Goal: Task Accomplishment & Management: Use online tool/utility

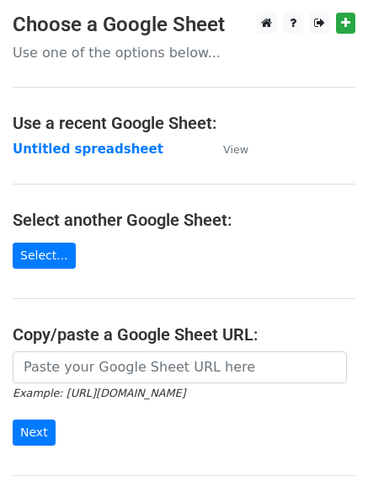
click at [175, 156] on td "Untitled spreadsheet" at bounding box center [110, 149] width 194 height 19
click at [73, 142] on strong "Untitled spreadsheet" at bounding box center [88, 149] width 151 height 15
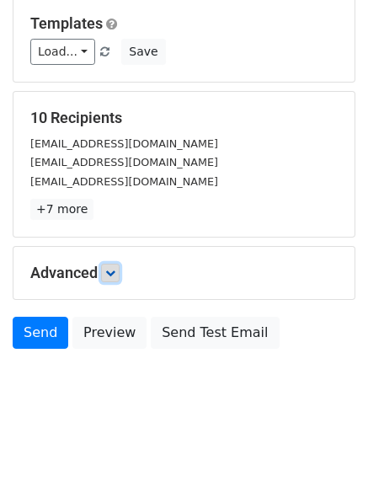
click at [114, 275] on icon at bounding box center [110, 273] width 10 height 10
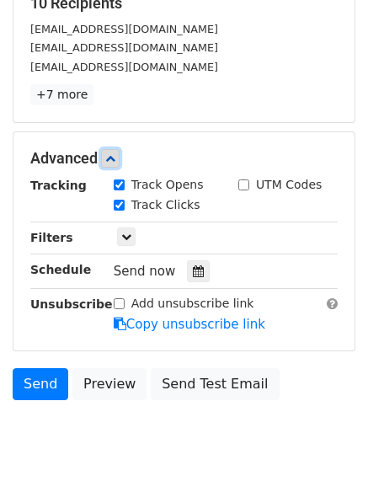
scroll to position [281, 0]
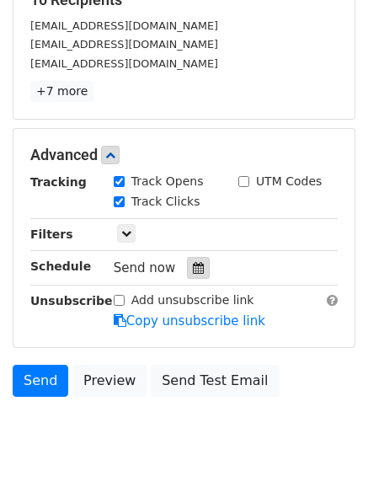
click at [196, 269] on div at bounding box center [198, 268] width 23 height 22
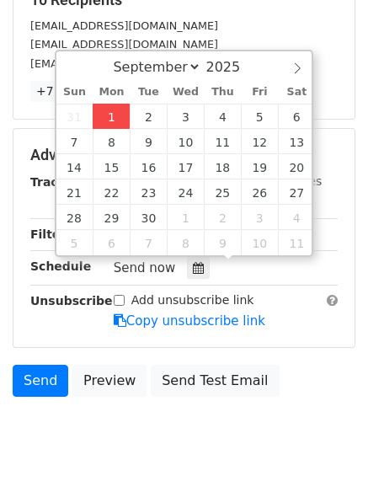
type input "2025-09-01 12:00"
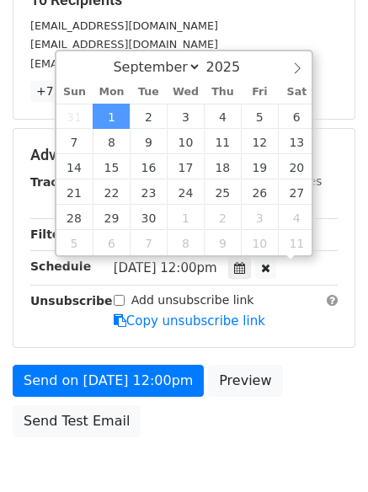
scroll to position [1, 0]
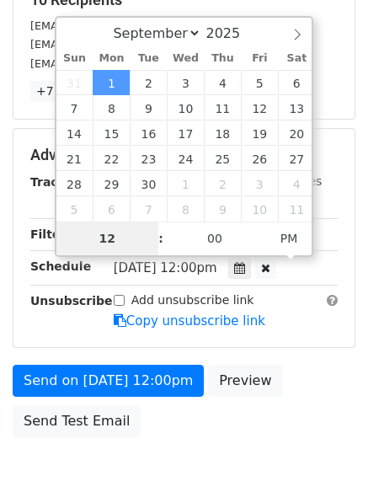
type input "4"
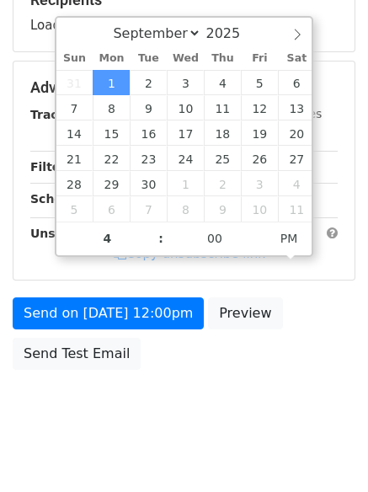
type input "2025-09-01 16:00"
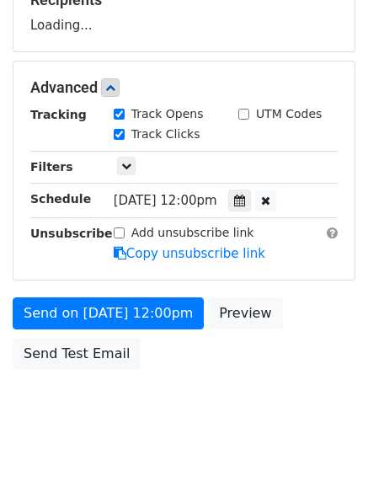
click at [182, 425] on body "New Campaign Daily emails left: 50 Google Sheet: Untitled spreadsheet Variables…" at bounding box center [184, 89] width 368 height 714
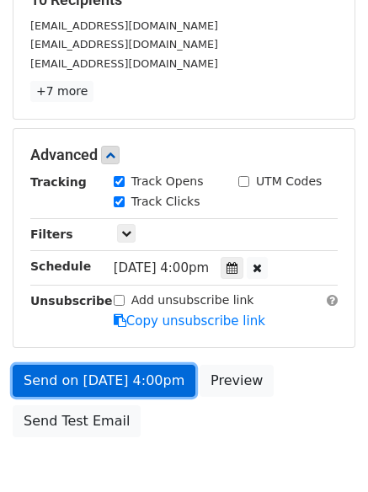
click at [138, 382] on link "Send on Sep 1 at 4:00pm" at bounding box center [104, 381] width 183 height 32
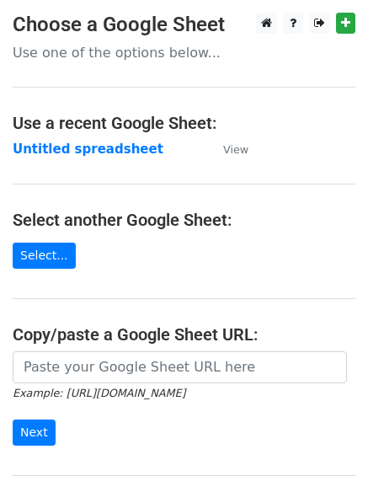
click at [117, 131] on h4 "Use a recent Google Sheet:" at bounding box center [184, 123] width 343 height 20
click at [113, 150] on strong "Untitled spreadsheet" at bounding box center [88, 149] width 151 height 15
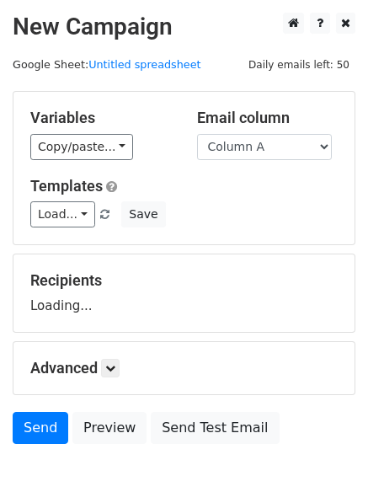
select select "Column B"
click at [197, 134] on select "Column A Column B Column C Column D Column E" at bounding box center [264, 147] width 135 height 26
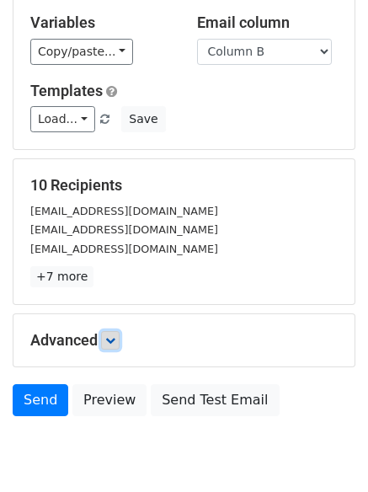
click at [108, 331] on link at bounding box center [110, 340] width 19 height 19
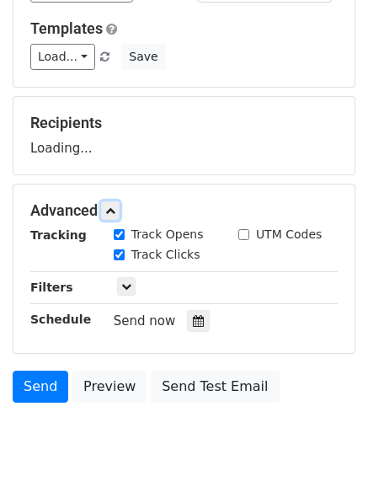
scroll to position [230, 0]
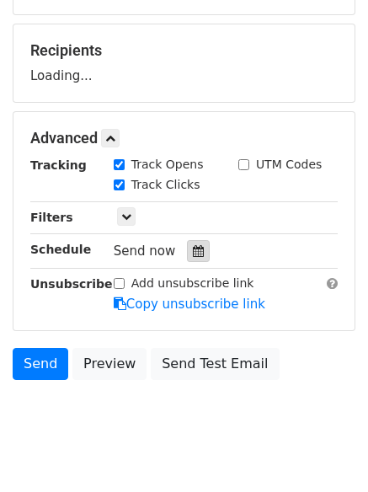
click at [198, 257] on div at bounding box center [198, 251] width 23 height 22
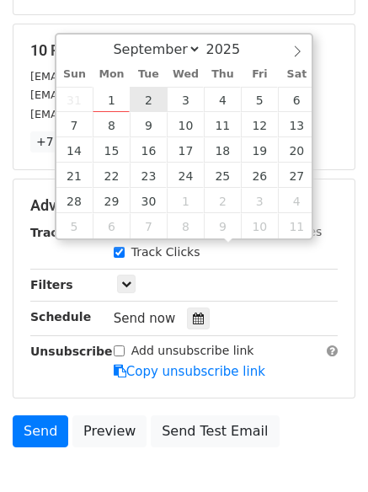
type input "2025-09-02 12:00"
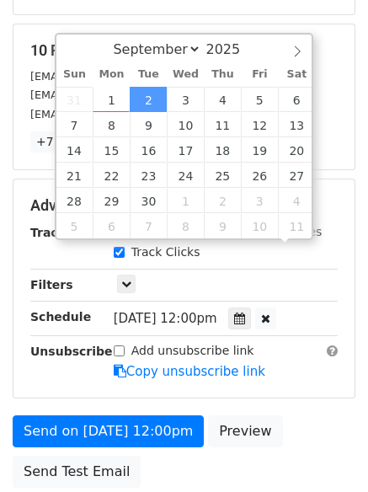
scroll to position [1, 0]
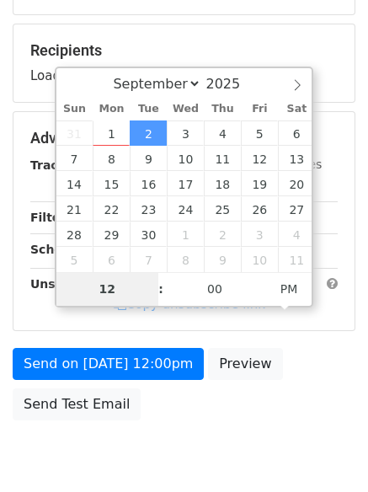
type input "5"
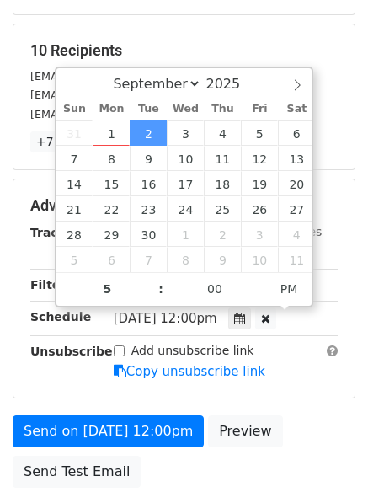
type input "2025-09-02 17:00"
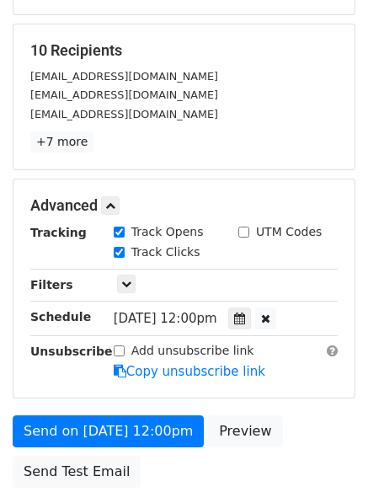
click at [318, 393] on div "Advanced Tracking Track Opens UTM Codes Track Clicks Filters Only include sprea…" at bounding box center [183, 288] width 341 height 218
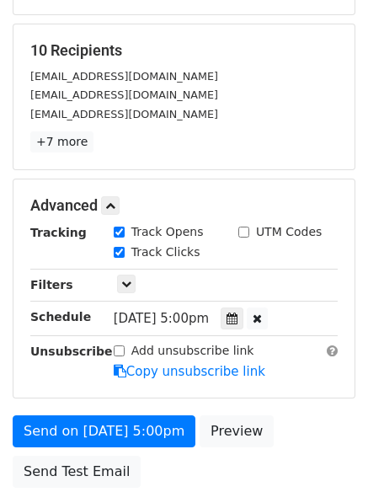
scroll to position [314, 0]
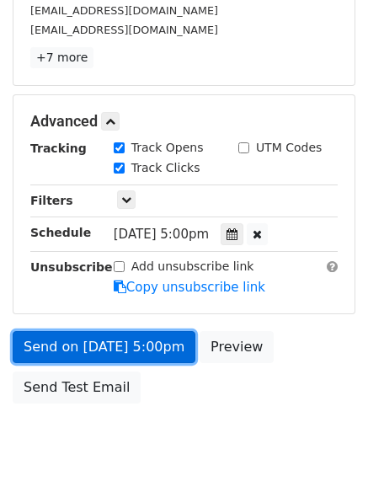
click at [148, 346] on link "Send on Sep 2 at 5:00pm" at bounding box center [104, 347] width 183 height 32
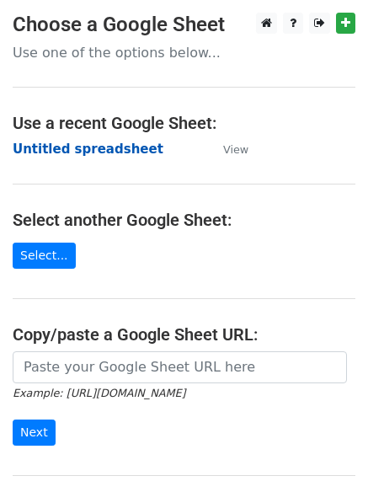
click at [125, 155] on strong "Untitled spreadsheet" at bounding box center [88, 149] width 151 height 15
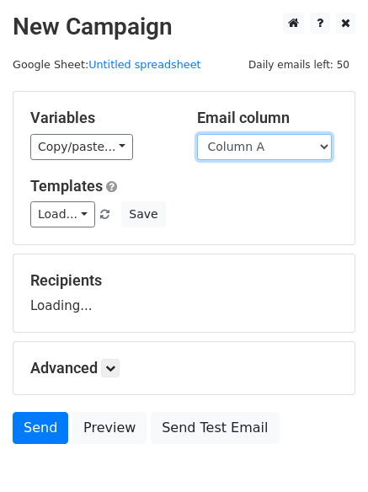
click at [271, 150] on select "Column A Column B Column C Column D Column E" at bounding box center [264, 147] width 135 height 26
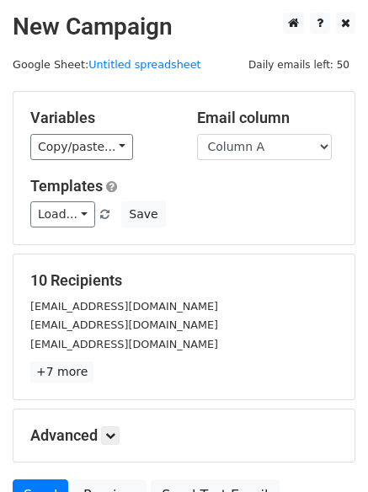
click at [265, 163] on div "Variables Copy/paste... {{Column A}} {{Column B}} {{Column C}} {{Column D}} {{C…" at bounding box center [183, 168] width 341 height 152
click at [278, 147] on select "Column A Column B Column C Column D Column E" at bounding box center [264, 147] width 135 height 26
select select "Column C"
click at [197, 134] on select "Column A Column B Column C Column D Column E" at bounding box center [264, 147] width 135 height 26
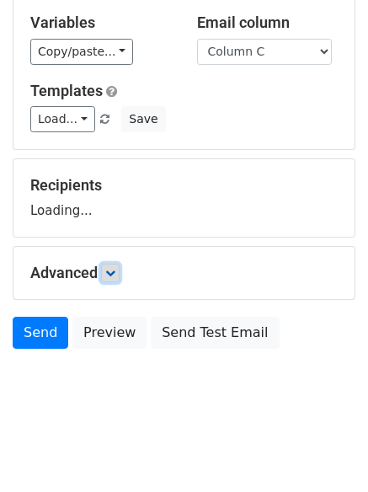
click at [108, 264] on link at bounding box center [110, 273] width 19 height 19
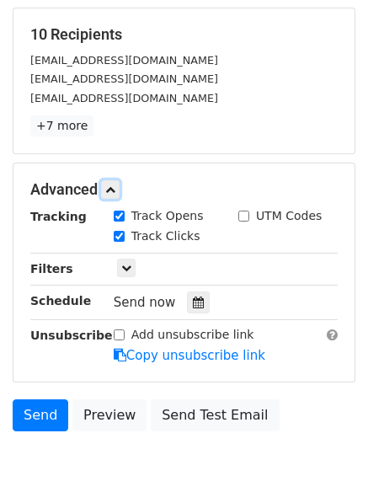
scroll to position [248, 0]
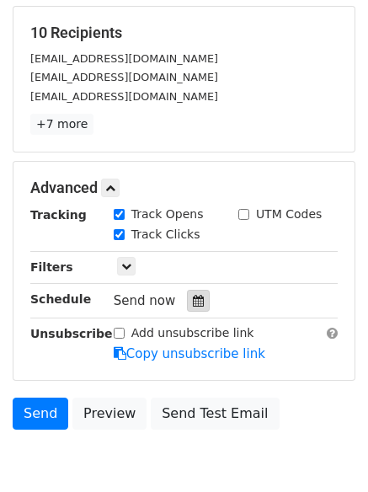
click at [197, 306] on div at bounding box center [198, 301] width 23 height 22
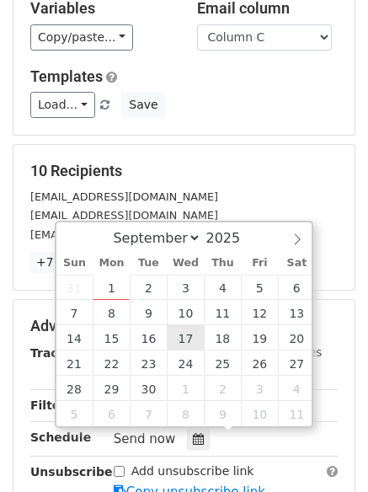
scroll to position [253, 0]
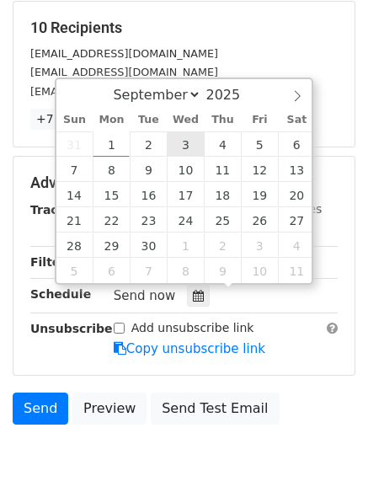
type input "2025-09-03 12:00"
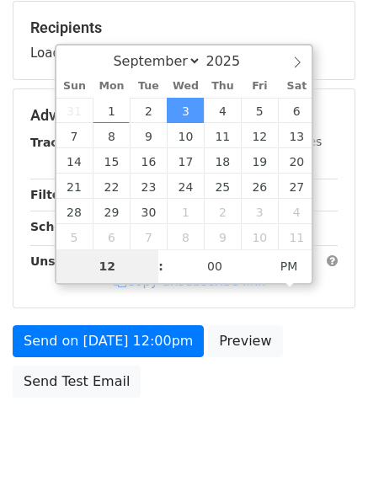
type input "6"
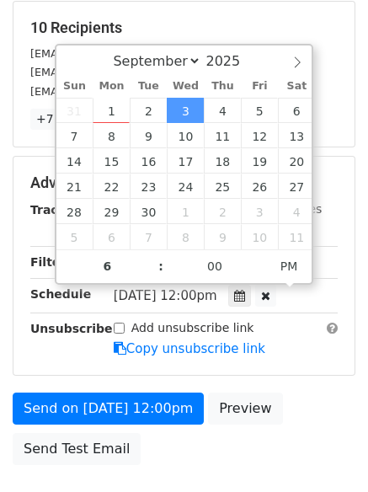
type input "2025-09-03 18:00"
click at [306, 387] on form "Variables Copy/paste... {{Column A}} {{Column B}} {{Column C}} {{Column D}} {{C…" at bounding box center [184, 155] width 343 height 635
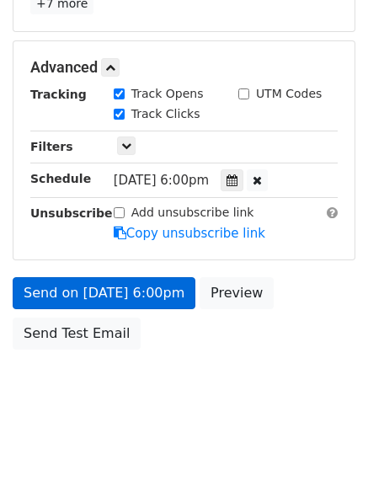
scroll to position [301, 0]
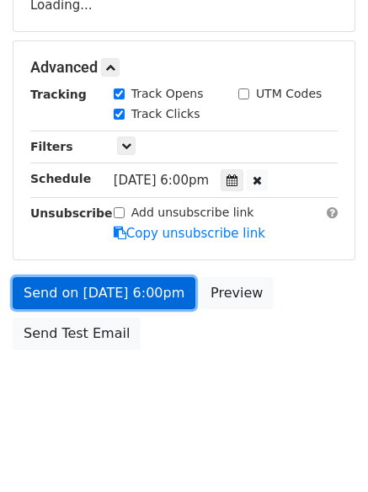
click at [134, 296] on link "Send on Sep 3 at 6:00pm" at bounding box center [104, 293] width 183 height 32
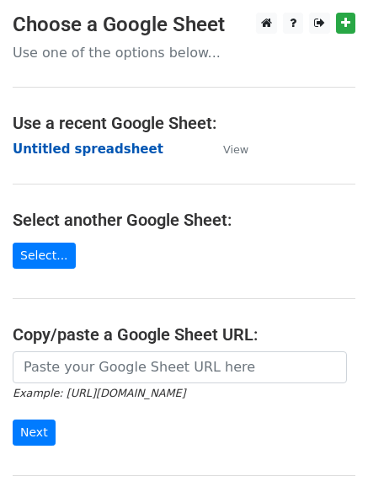
click at [113, 147] on strong "Untitled spreadsheet" at bounding box center [88, 149] width 151 height 15
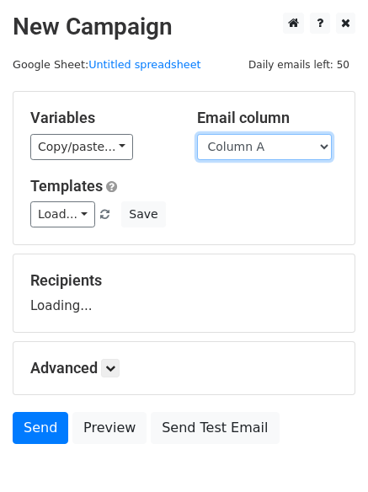
drag, startPoint x: 0, startPoint y: 0, endPoint x: 281, endPoint y: 147, distance: 317.3
click at [281, 147] on select "Column A Column B Column C Column D Column E" at bounding box center [264, 147] width 135 height 26
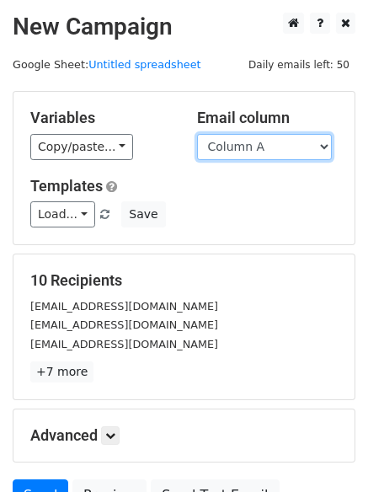
click at [288, 140] on select "Column A Column B Column C Column D Column E" at bounding box center [264, 147] width 135 height 26
select select "Column D"
click at [197, 134] on select "Column A Column B Column C Column D Column E" at bounding box center [264, 147] width 135 height 26
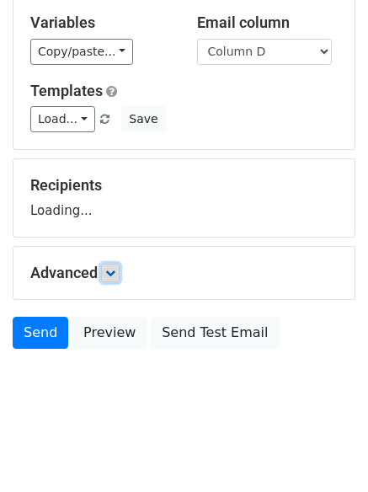
click at [111, 272] on form "Variables Copy/paste... {{Column A}} {{Column B}} {{Column C}} {{Column D}} {{C…" at bounding box center [184, 176] width 343 height 361
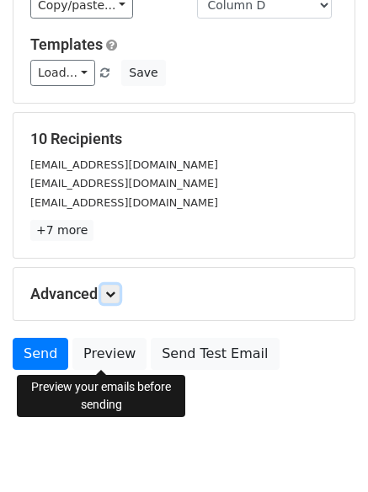
scroll to position [163, 0]
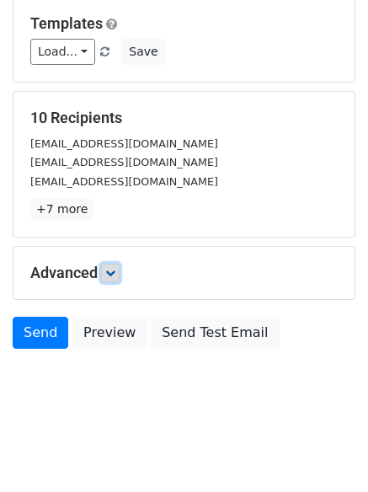
click at [109, 275] on icon at bounding box center [110, 273] width 10 height 10
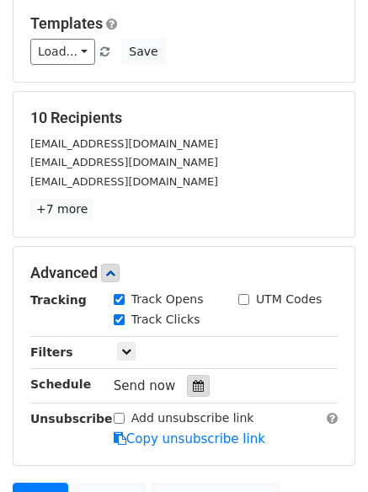
click at [195, 385] on icon at bounding box center [198, 386] width 11 height 12
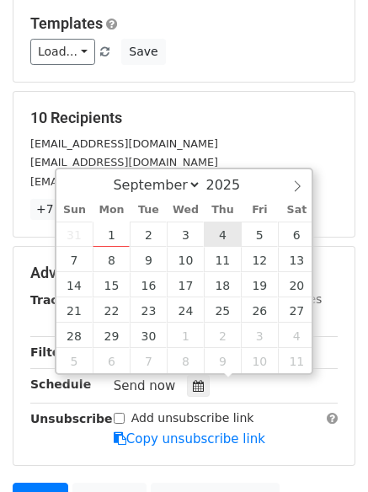
type input "2025-09-04 12:00"
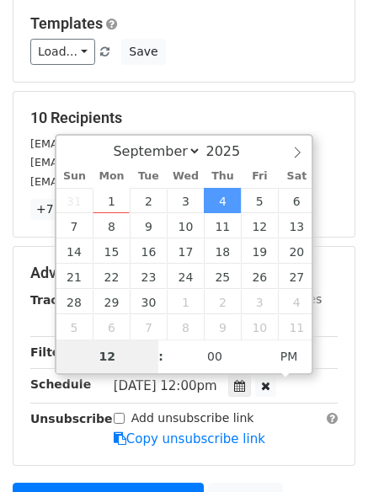
type input "7"
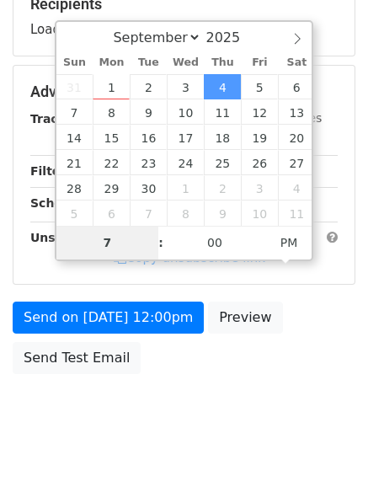
scroll to position [301, 0]
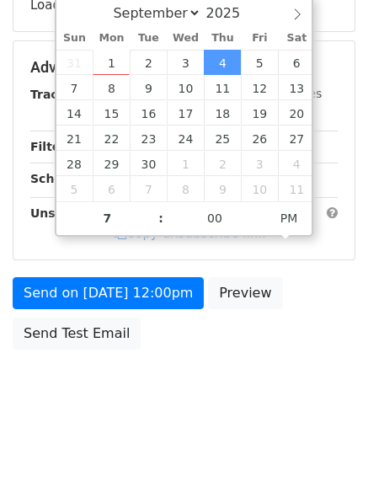
type input "2025-09-04 19:00"
click at [214, 381] on body "New Campaign Daily emails left: 50 Google Sheet: Untitled spreadsheet Variables…" at bounding box center [184, 69] width 368 height 714
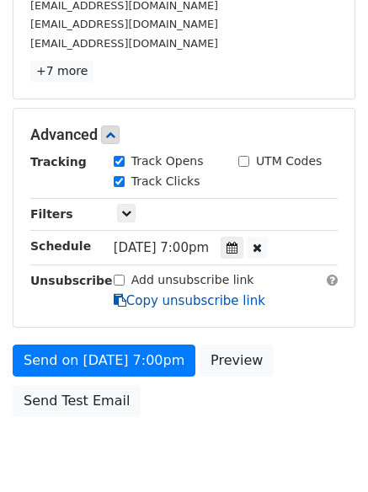
click at [164, 302] on link "Copy unsubscribe link" at bounding box center [190, 300] width 152 height 15
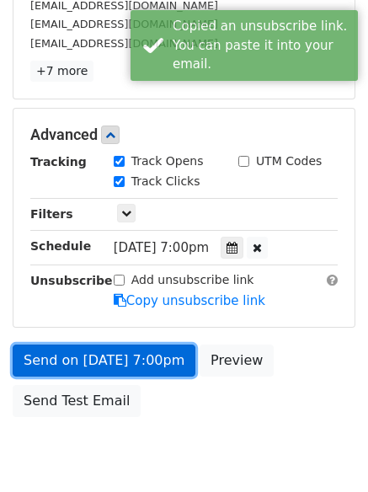
click at [157, 356] on link "Send on Sep 4 at 7:00pm" at bounding box center [104, 361] width 183 height 32
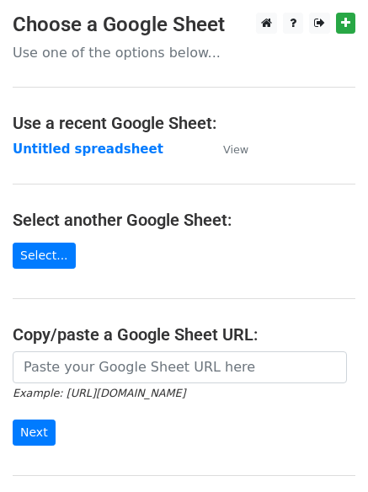
click at [120, 158] on td "Untitled spreadsheet" at bounding box center [110, 149] width 194 height 19
click at [120, 157] on strong "Untitled spreadsheet" at bounding box center [88, 149] width 151 height 15
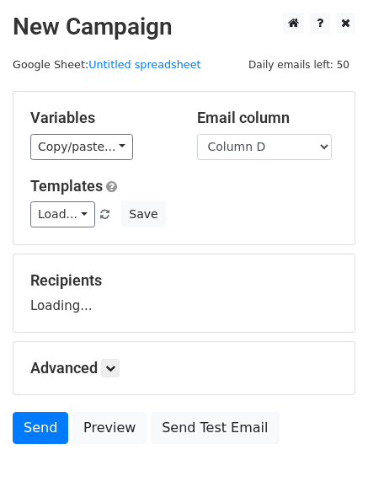
click at [197, 134] on select "Column A Column B Column C Column D Column E" at bounding box center [264, 147] width 135 height 26
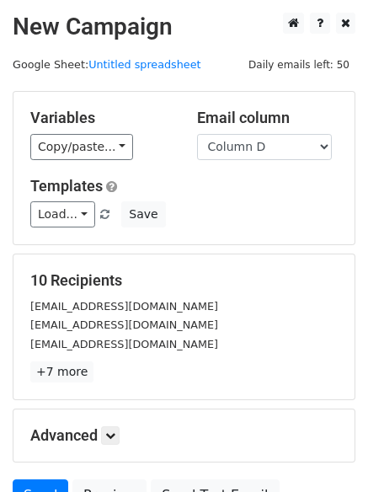
click at [265, 131] on div "Email column Column A Column B Column C Column D Column E" at bounding box center [268, 134] width 167 height 51
drag, startPoint x: 264, startPoint y: 147, endPoint x: 263, endPoint y: 155, distance: 8.5
click at [264, 147] on select "Column A Column B Column C Column D Column E" at bounding box center [264, 147] width 135 height 26
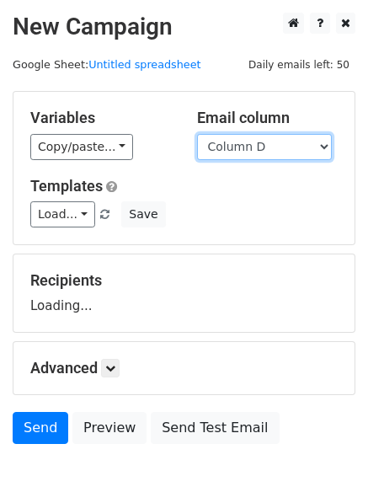
select select "Column E"
click at [197, 134] on select "Column A Column B Column C Column D Column E" at bounding box center [264, 147] width 135 height 26
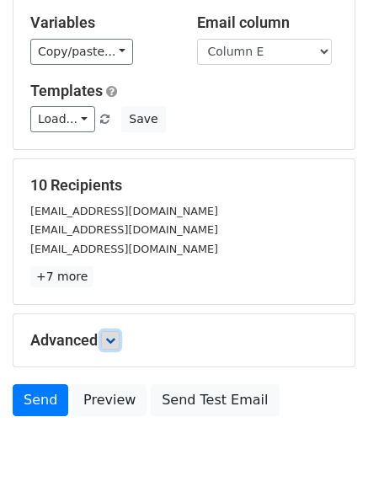
click at [104, 331] on link at bounding box center [110, 340] width 19 height 19
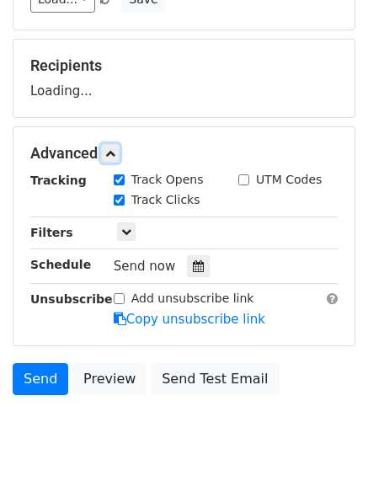
scroll to position [216, 0]
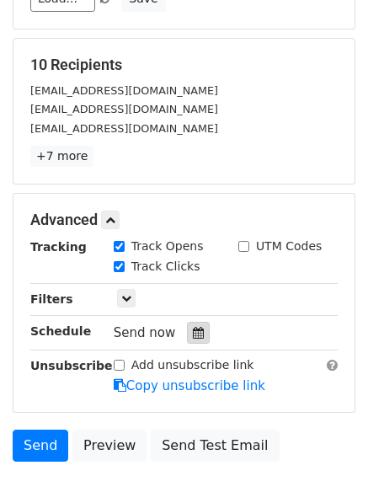
click at [193, 334] on icon at bounding box center [198, 333] width 11 height 12
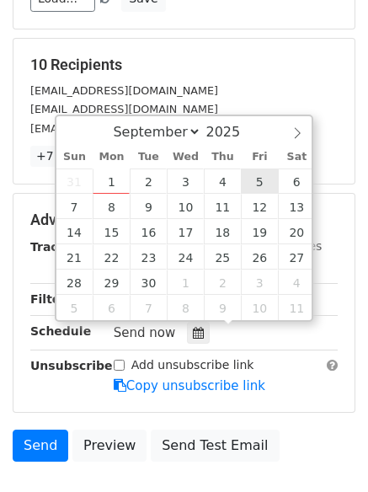
type input "[DATE] 12:00"
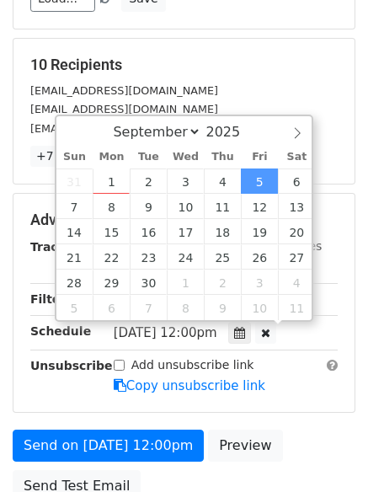
scroll to position [1, 0]
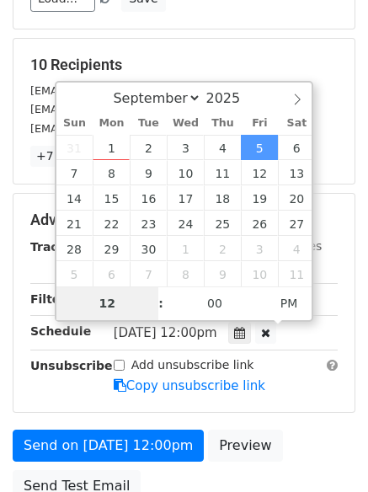
type input "8"
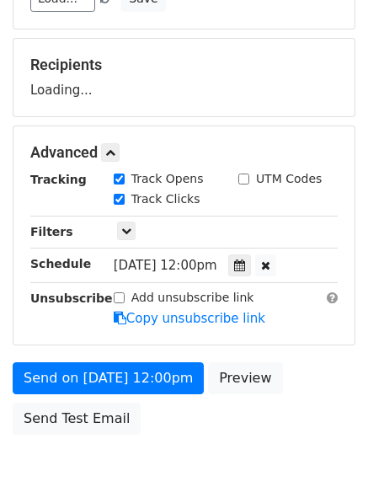
type input "[DATE] 20:00"
click at [218, 431] on div "Send on [DATE] 12:00pm Preview Send Test Email" at bounding box center [184, 402] width 368 height 81
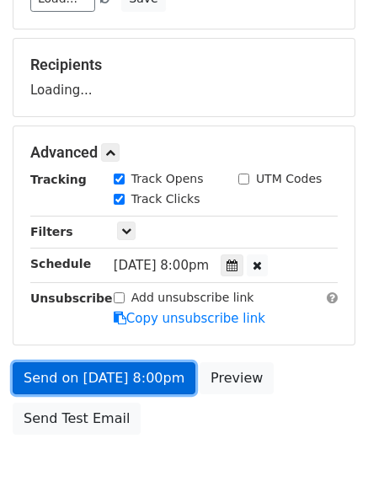
click at [141, 371] on link "Send on [DATE] 8:00pm" at bounding box center [104, 378] width 183 height 32
